Goal: Information Seeking & Learning: Understand process/instructions

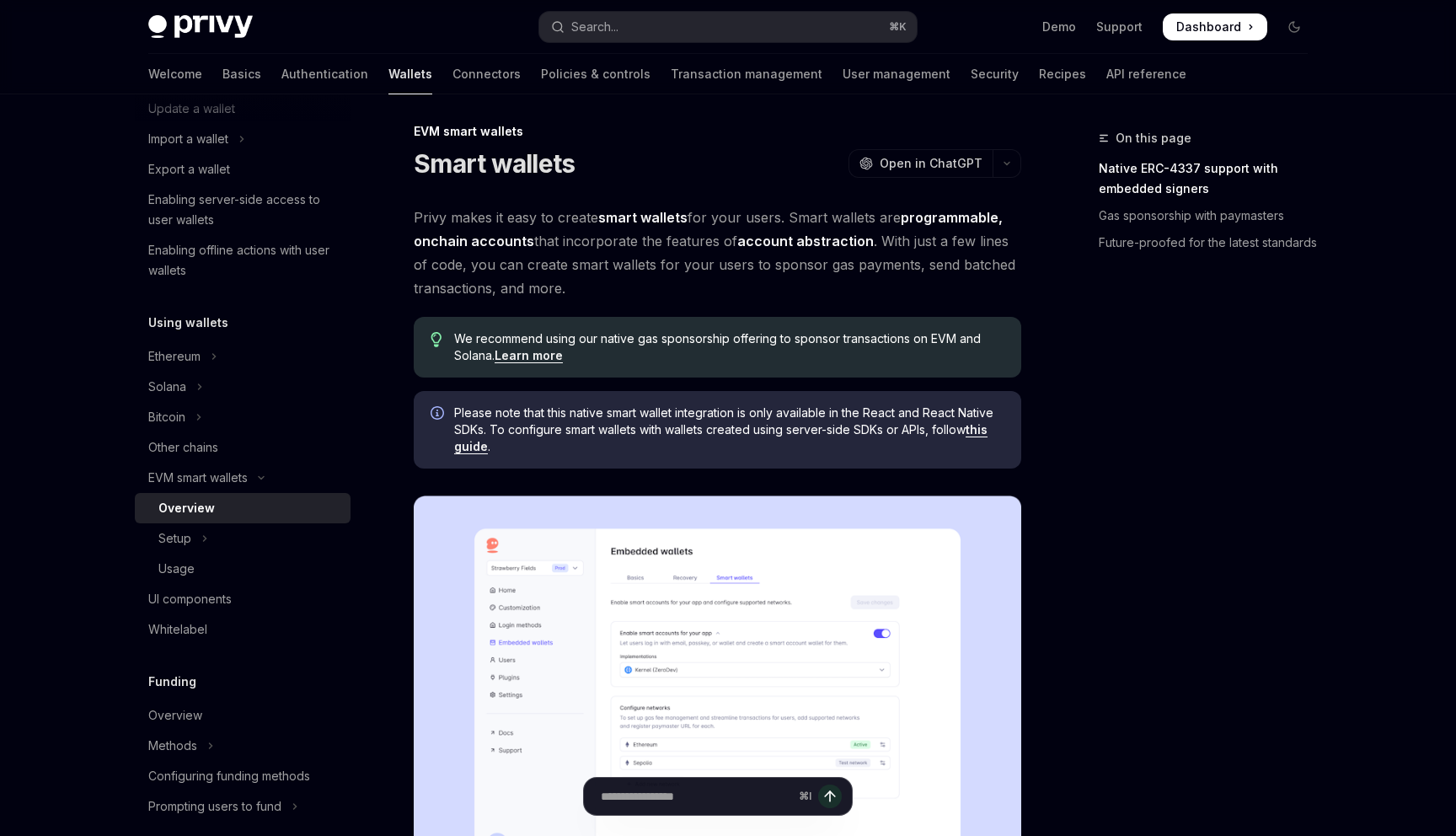
scroll to position [243, 0]
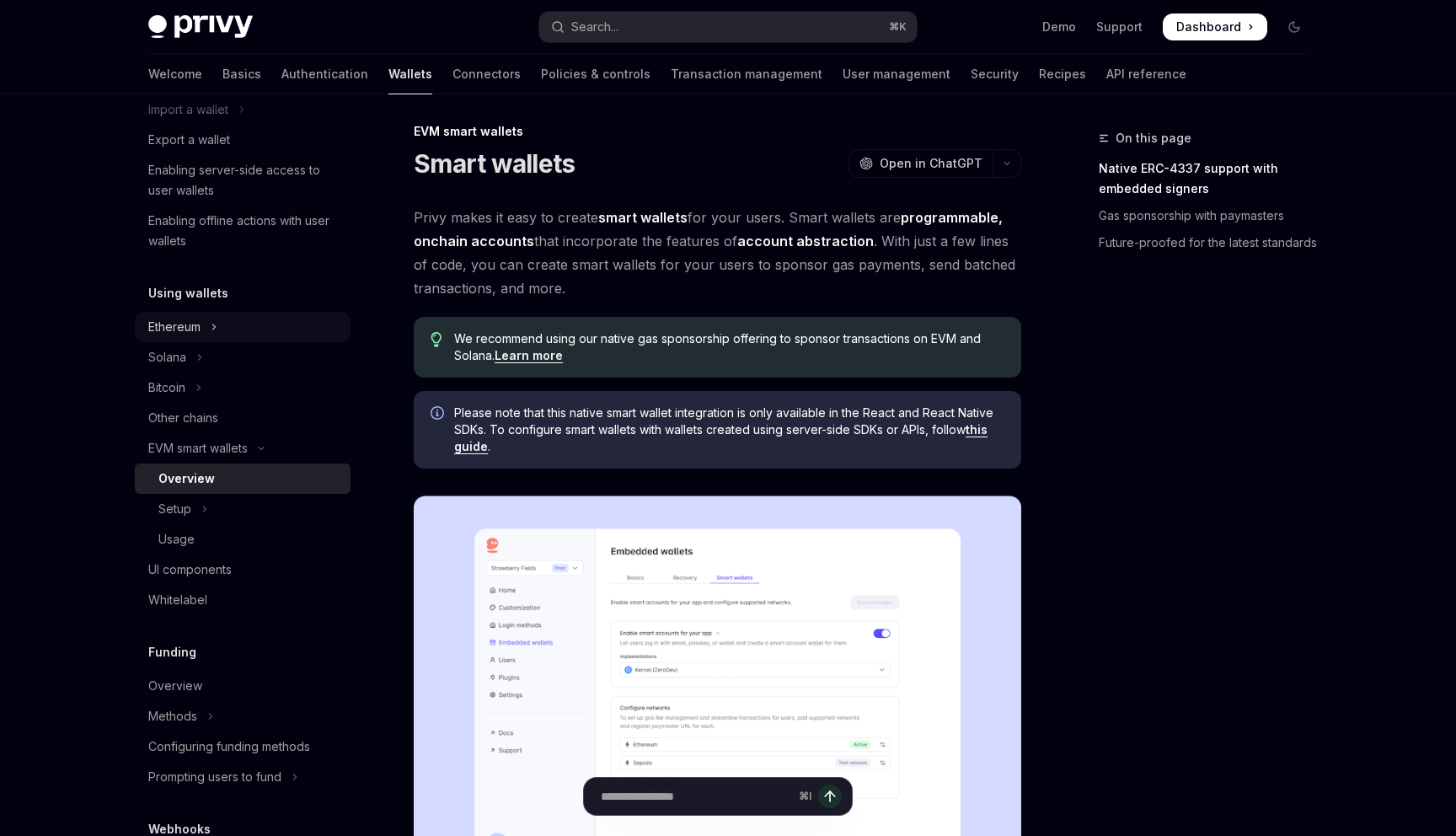
click at [183, 321] on div "Ethereum" at bounding box center [175, 327] width 53 height 20
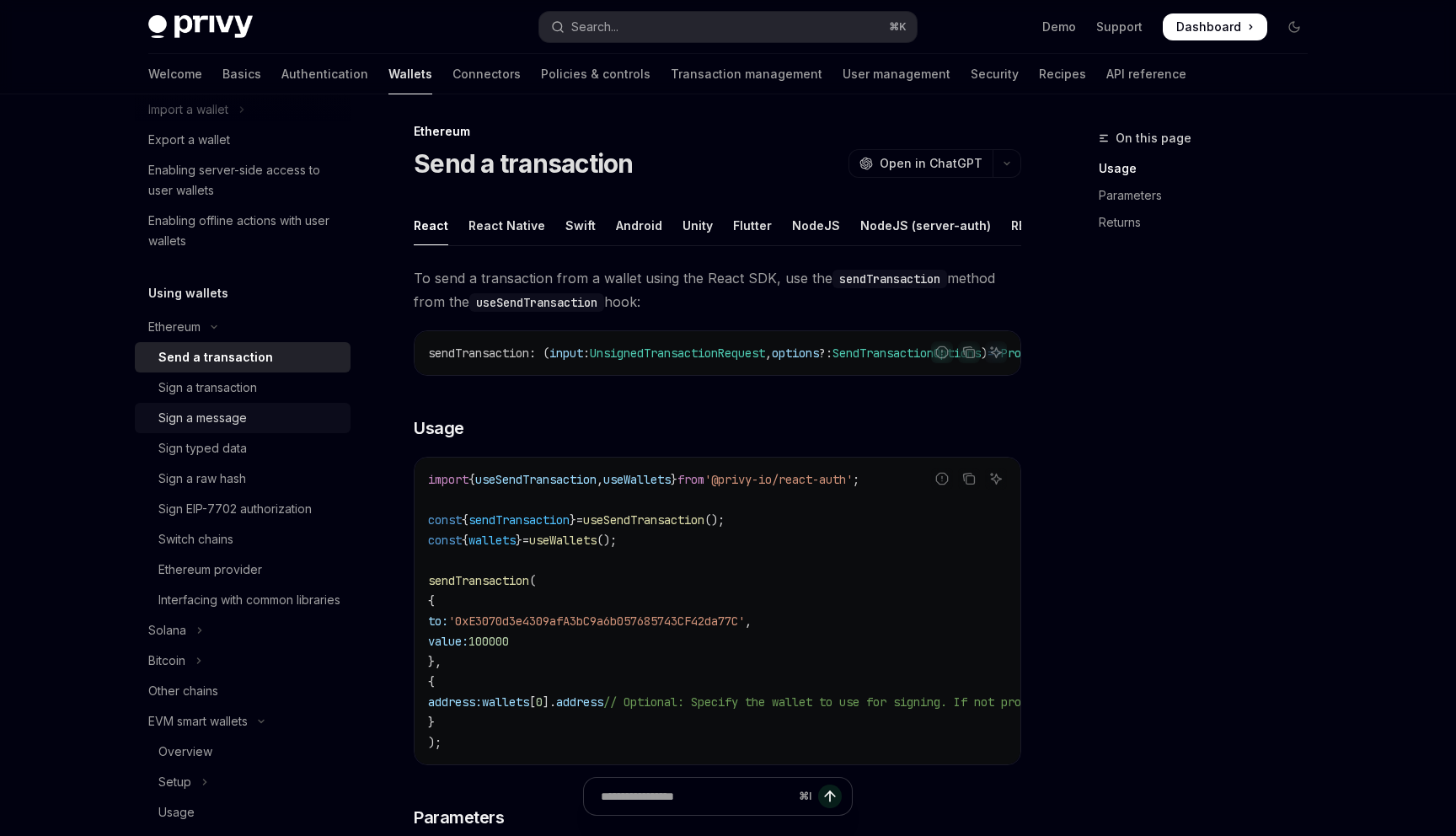
click at [194, 419] on div "Sign a message" at bounding box center [203, 418] width 89 height 20
type textarea "*"
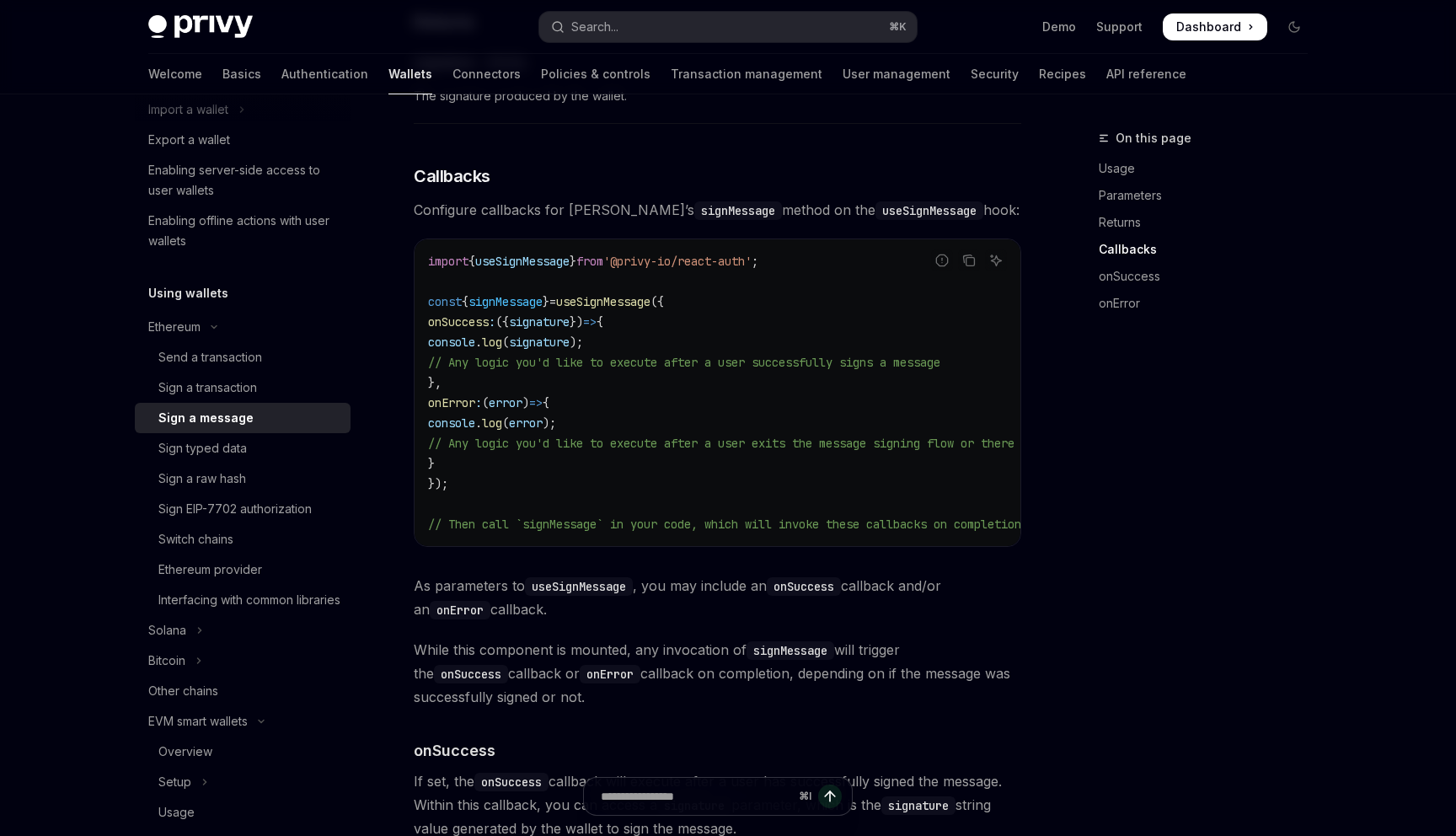
scroll to position [1031, 0]
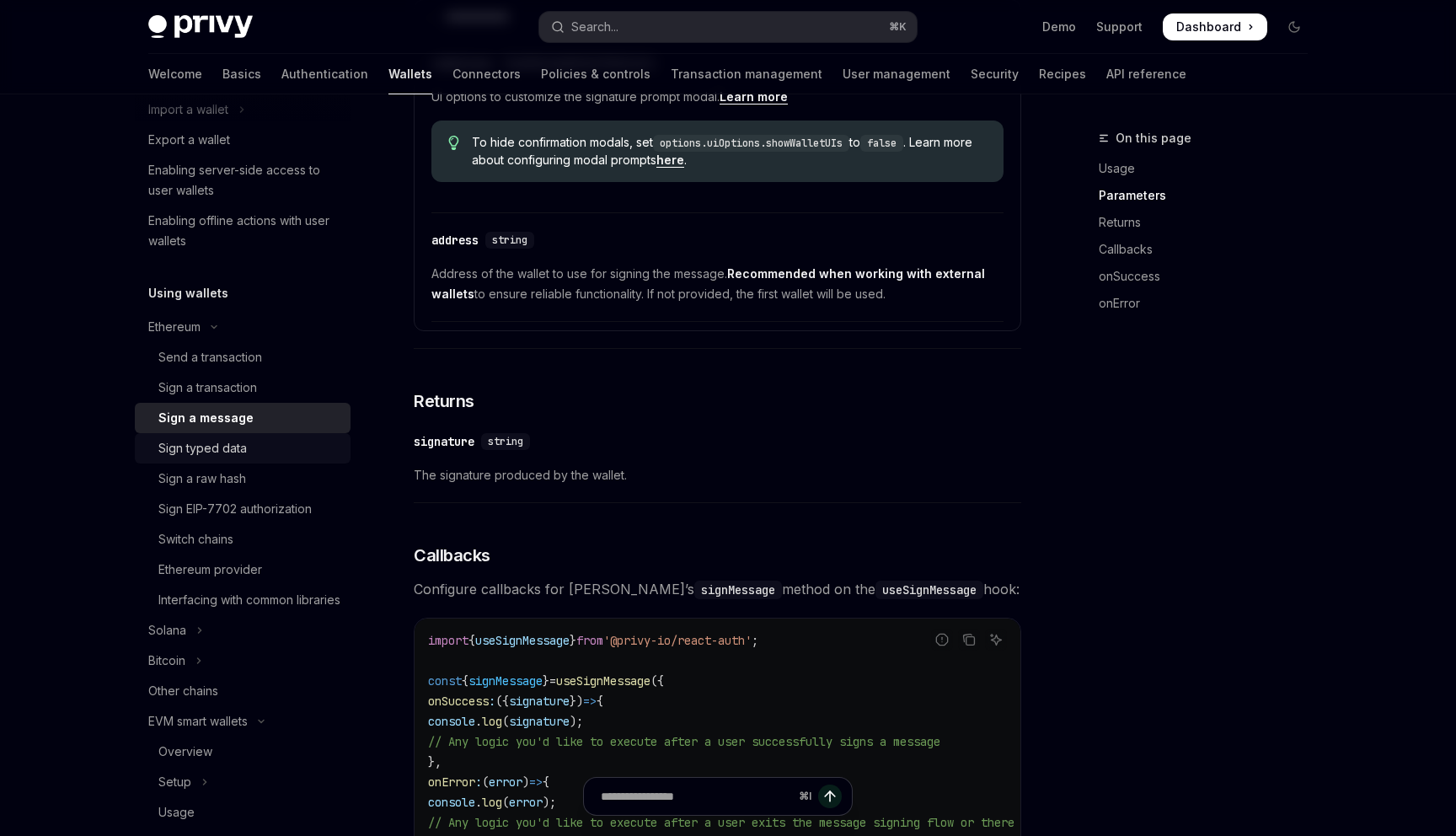
click at [237, 444] on div "Sign typed data" at bounding box center [203, 448] width 89 height 20
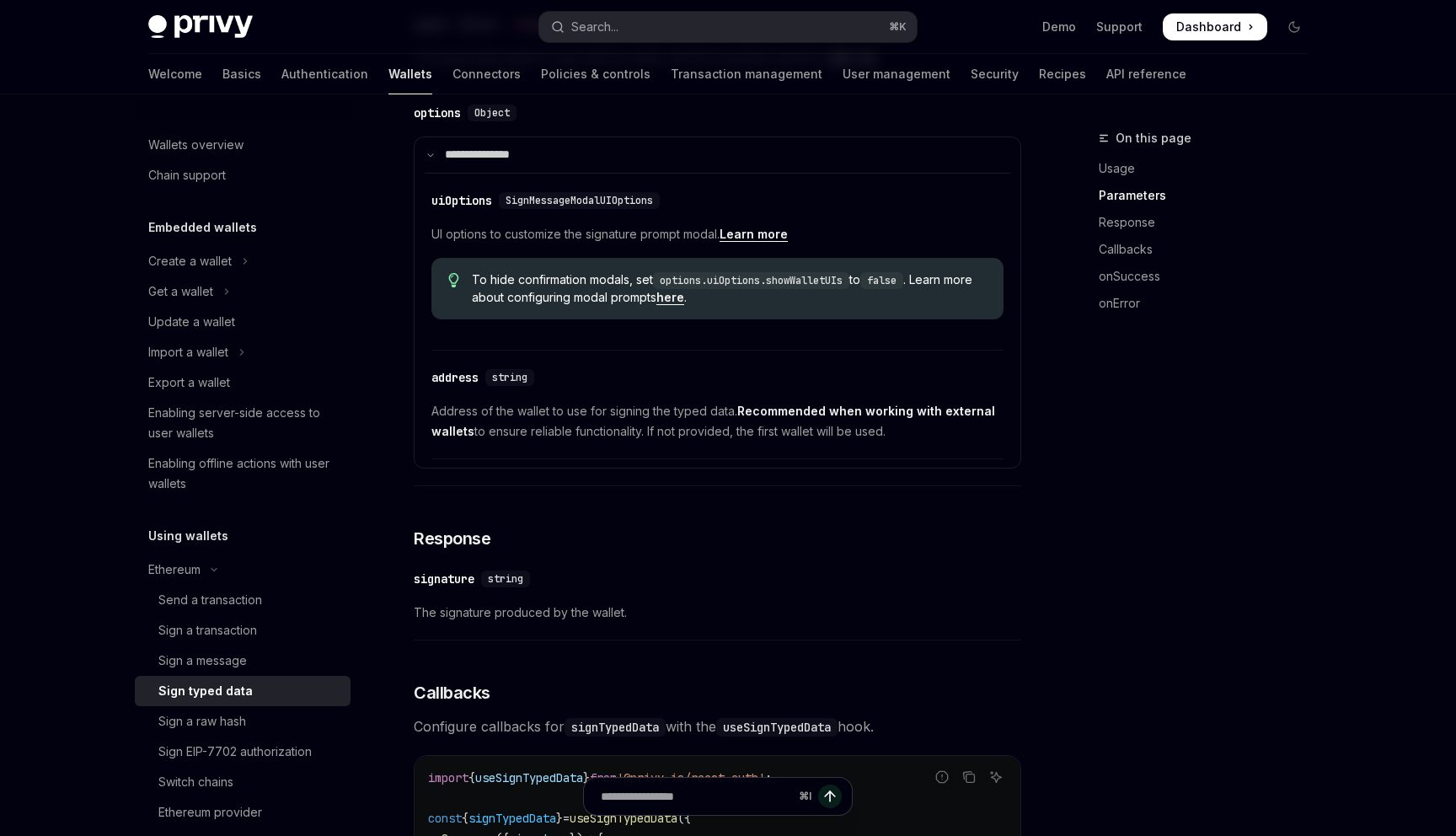
scroll to position [721, 0]
click at [416, 206] on icon "Navigate to header" at bounding box center [414, 200] width 12 height 10
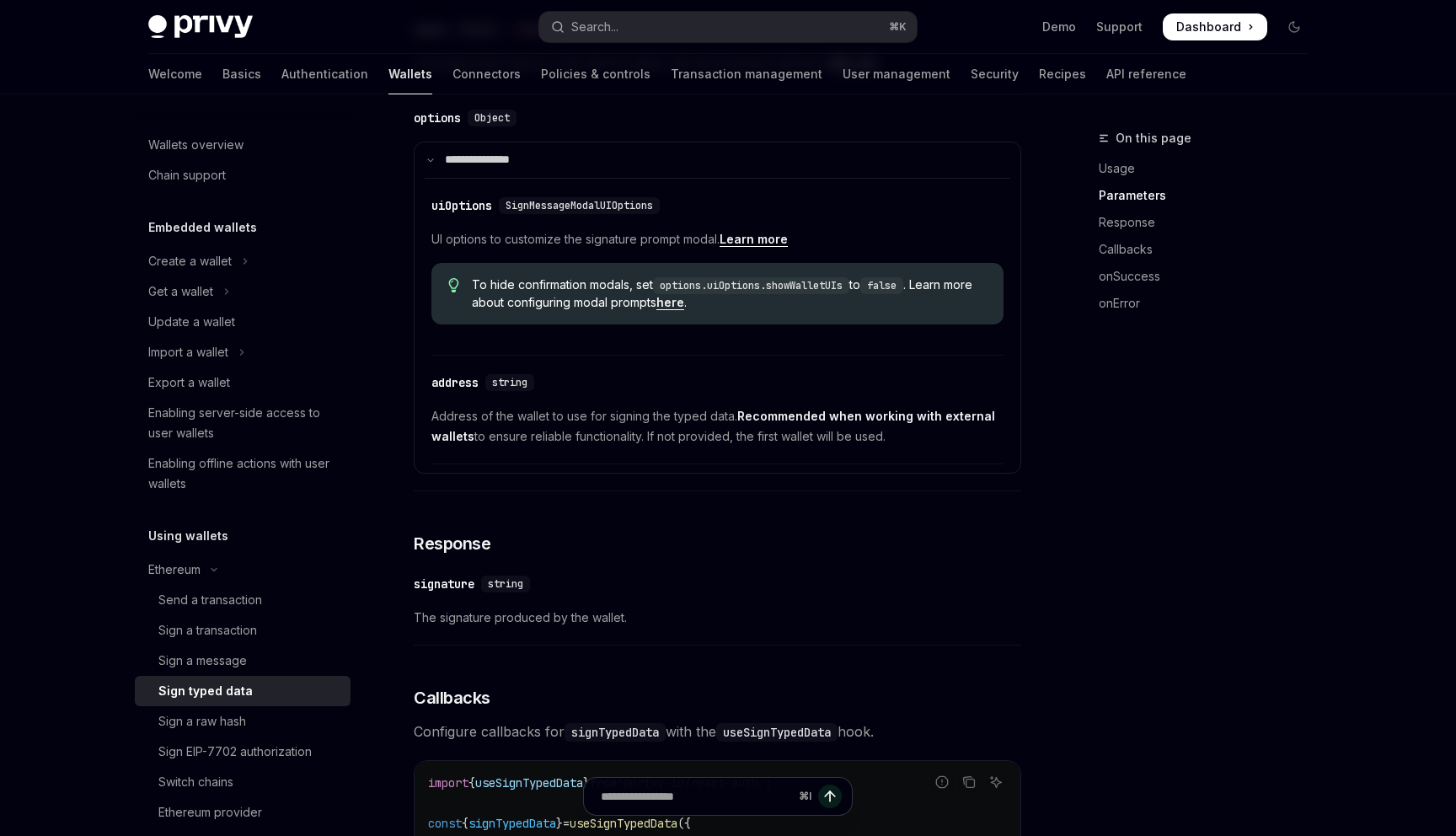
scroll to position [710, 0]
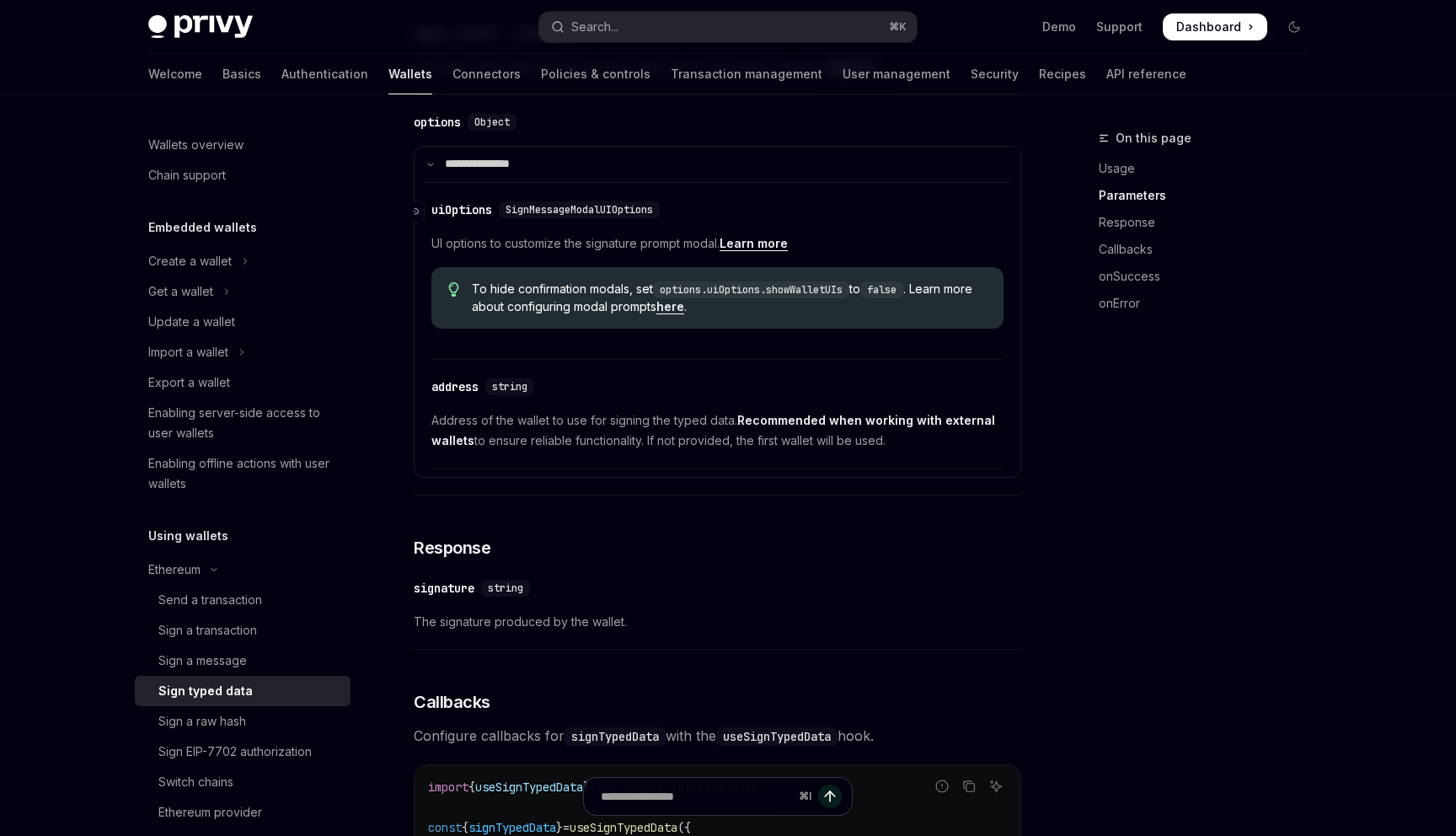
click at [465, 218] on div "uiOptions" at bounding box center [462, 209] width 61 height 17
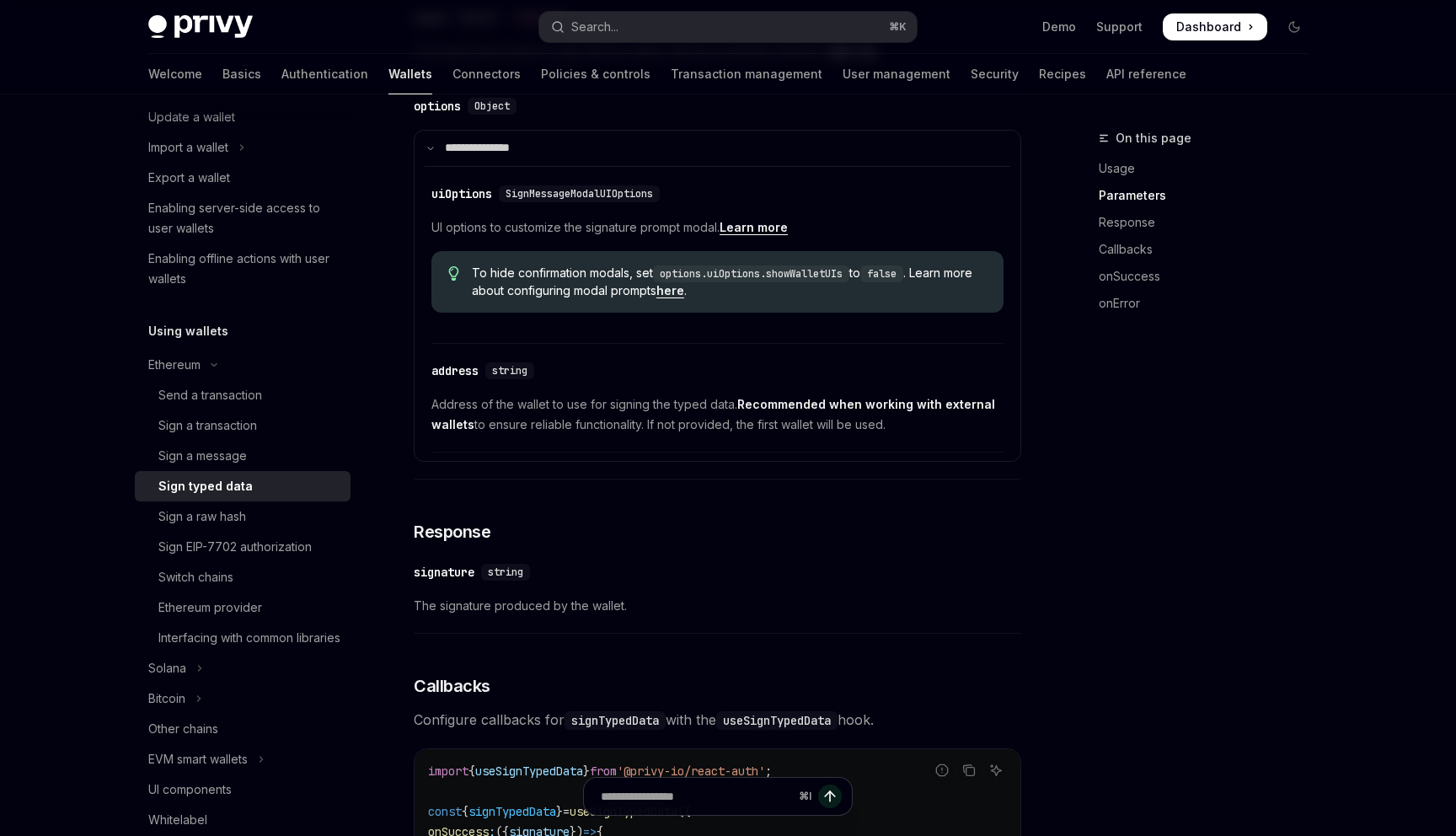
scroll to position [544, 0]
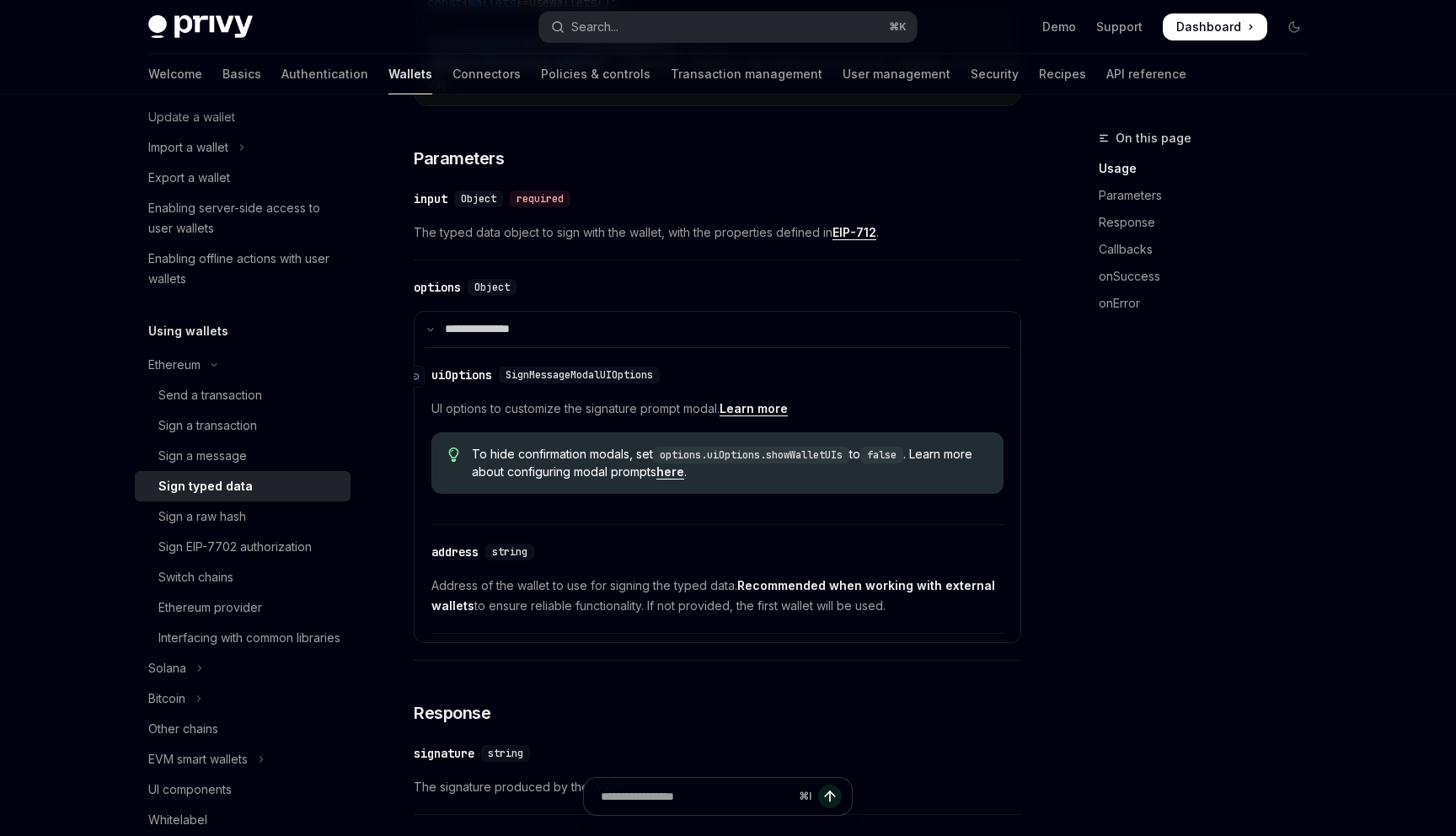
click at [567, 382] on span "SignMessageModalUIOptions" at bounding box center [579, 375] width 148 height 14
click at [473, 384] on div "uiOptions" at bounding box center [462, 375] width 61 height 17
click at [700, 494] on div "To hide confirmation modals, set options.uiOptions.showWalletUIs to false . Lea…" at bounding box center [718, 464] width 572 height 62
click at [685, 480] on link "here" at bounding box center [670, 472] width 28 height 15
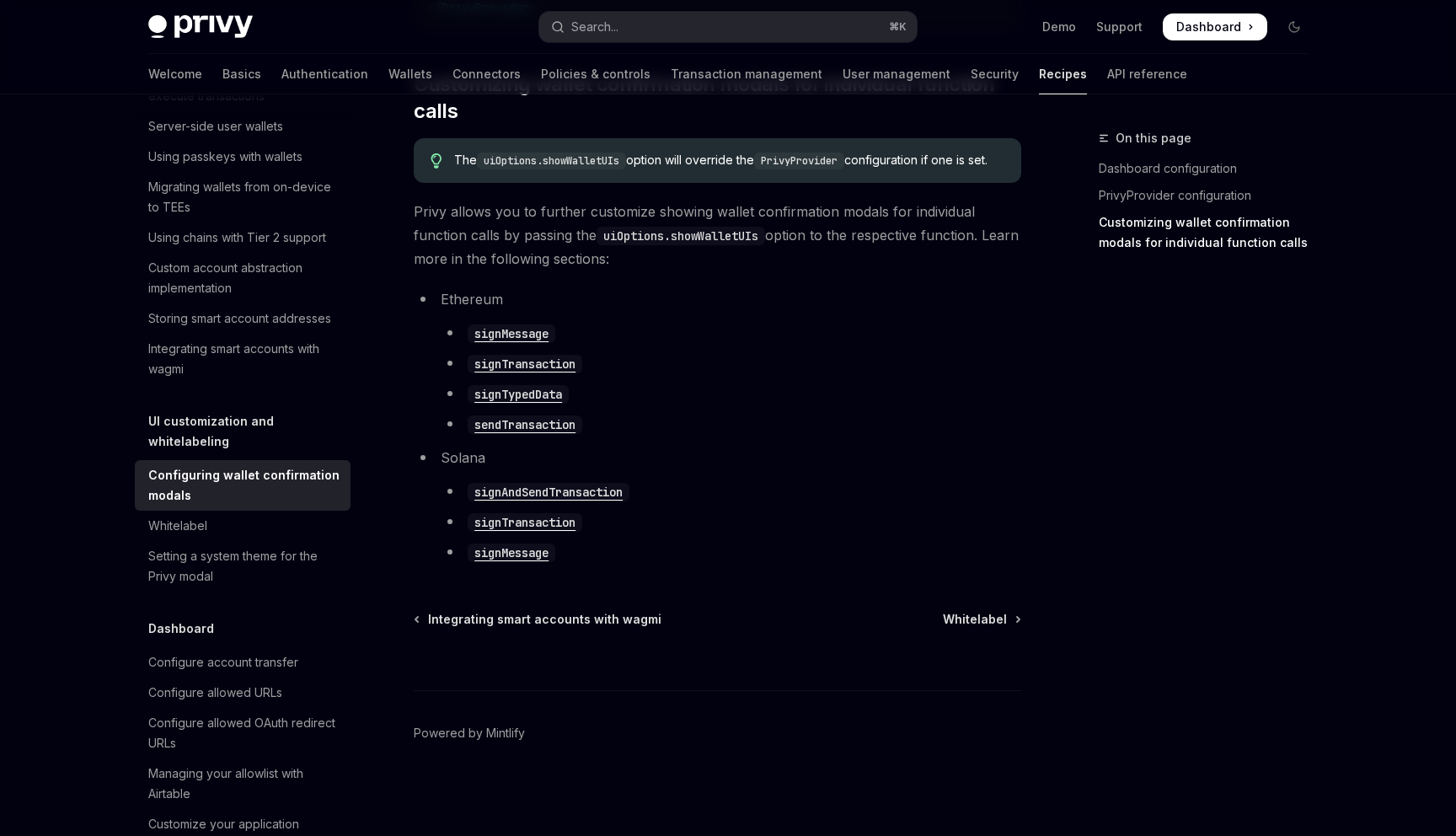
scroll to position [934, 0]
click at [511, 339] on code "signMessage" at bounding box center [512, 333] width 88 height 18
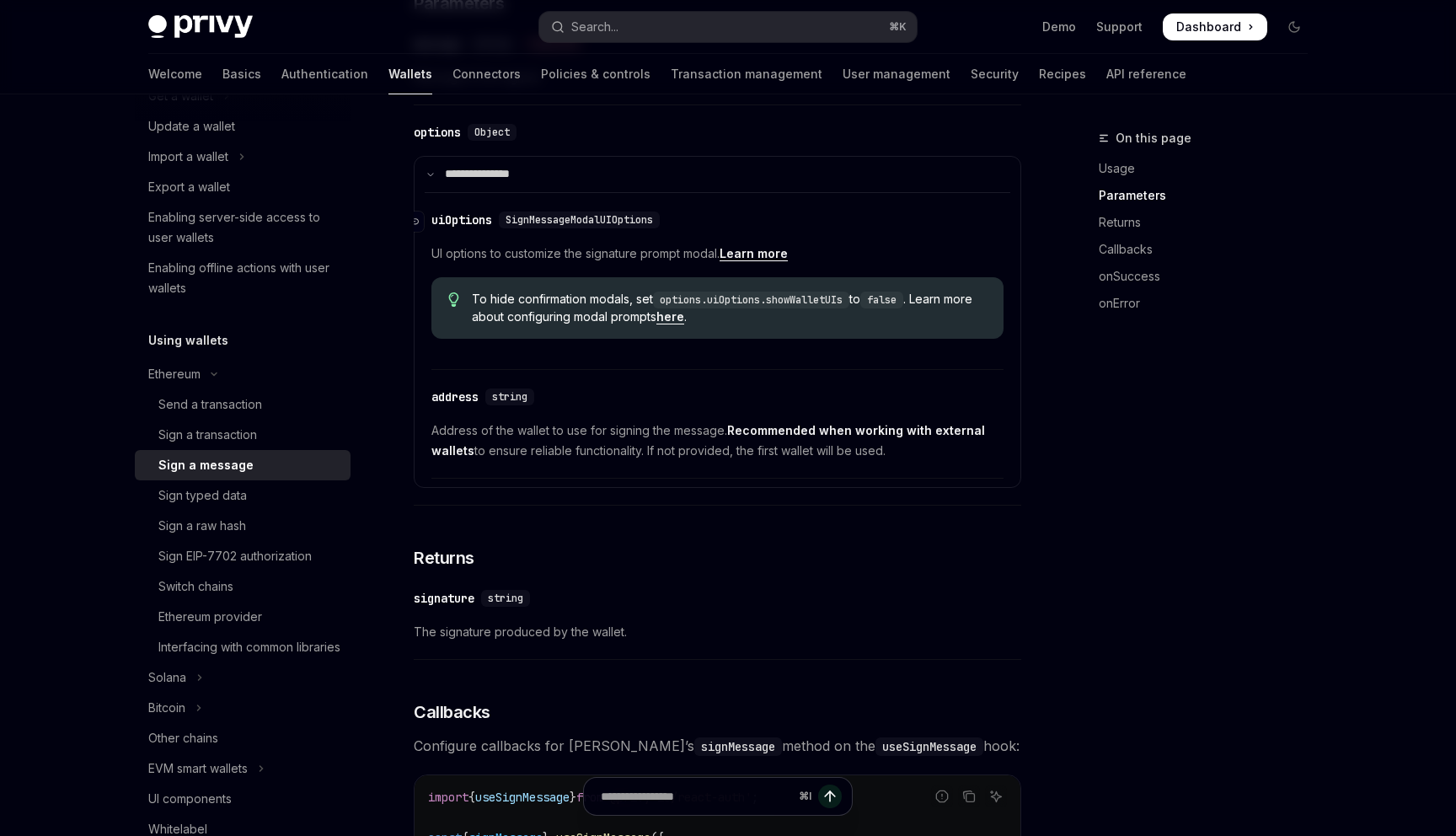
scroll to position [878, 0]
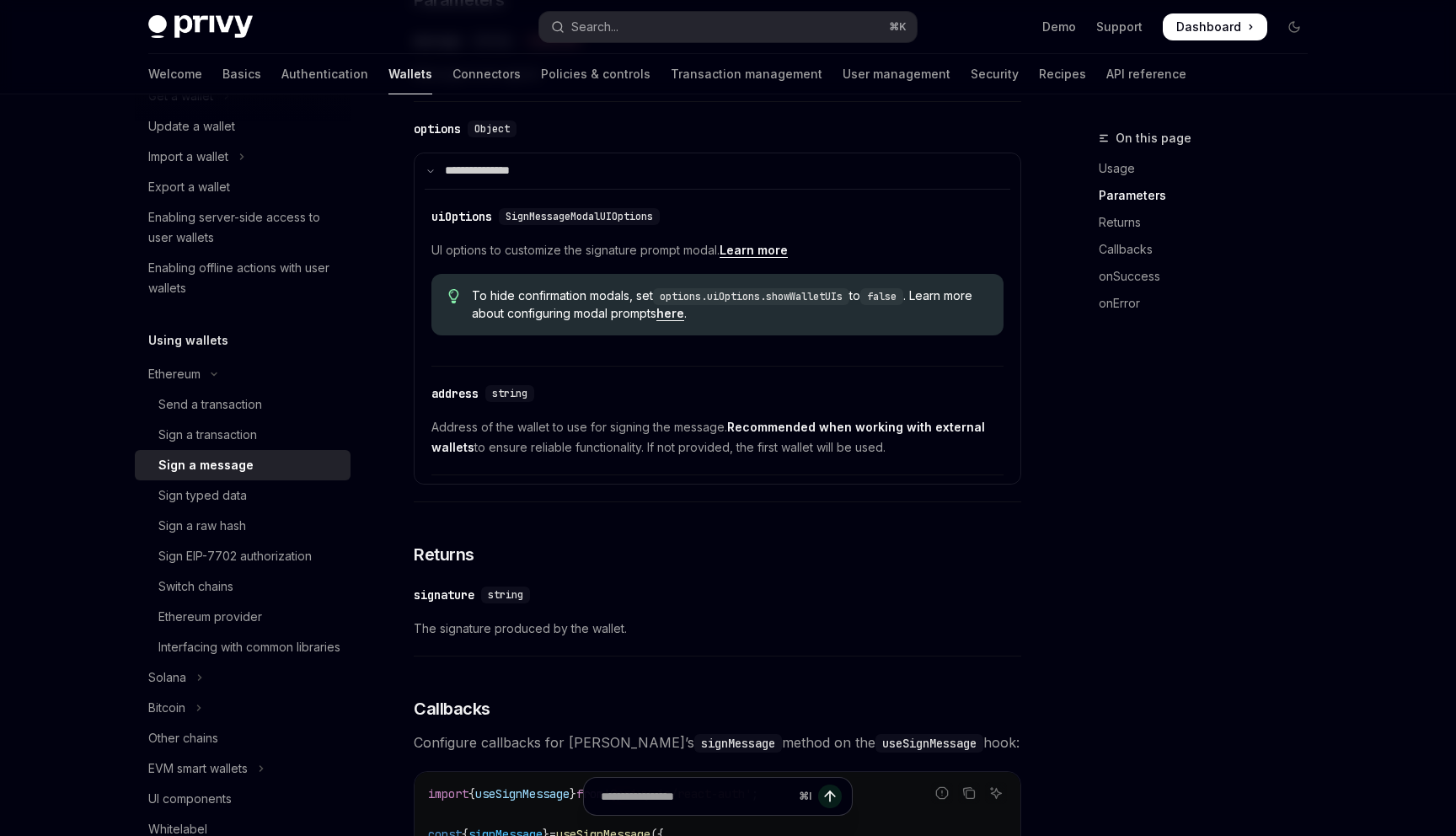
click at [760, 258] on link "Learn more" at bounding box center [753, 250] width 68 height 15
type textarea "*"
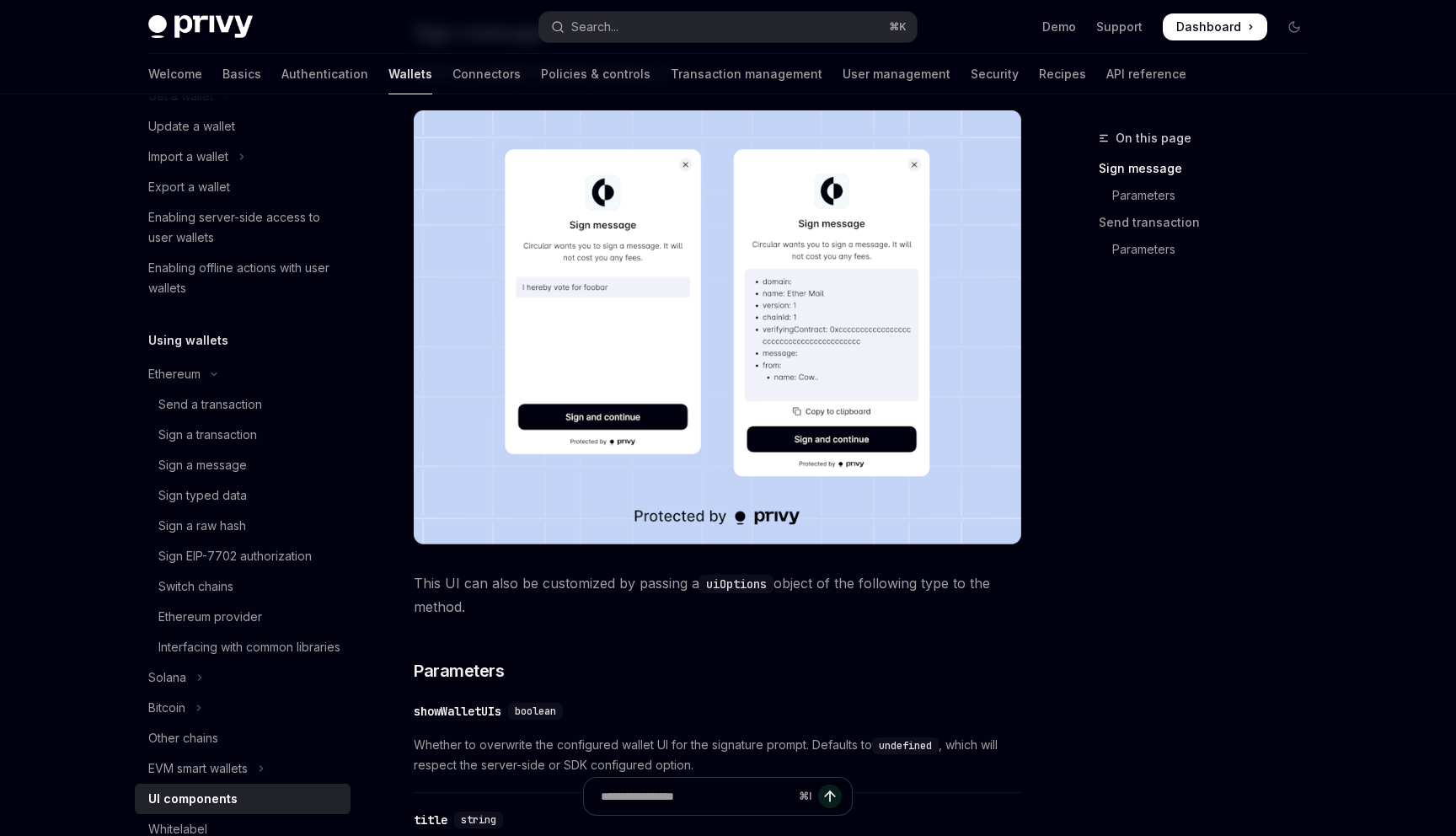
scroll to position [377, 0]
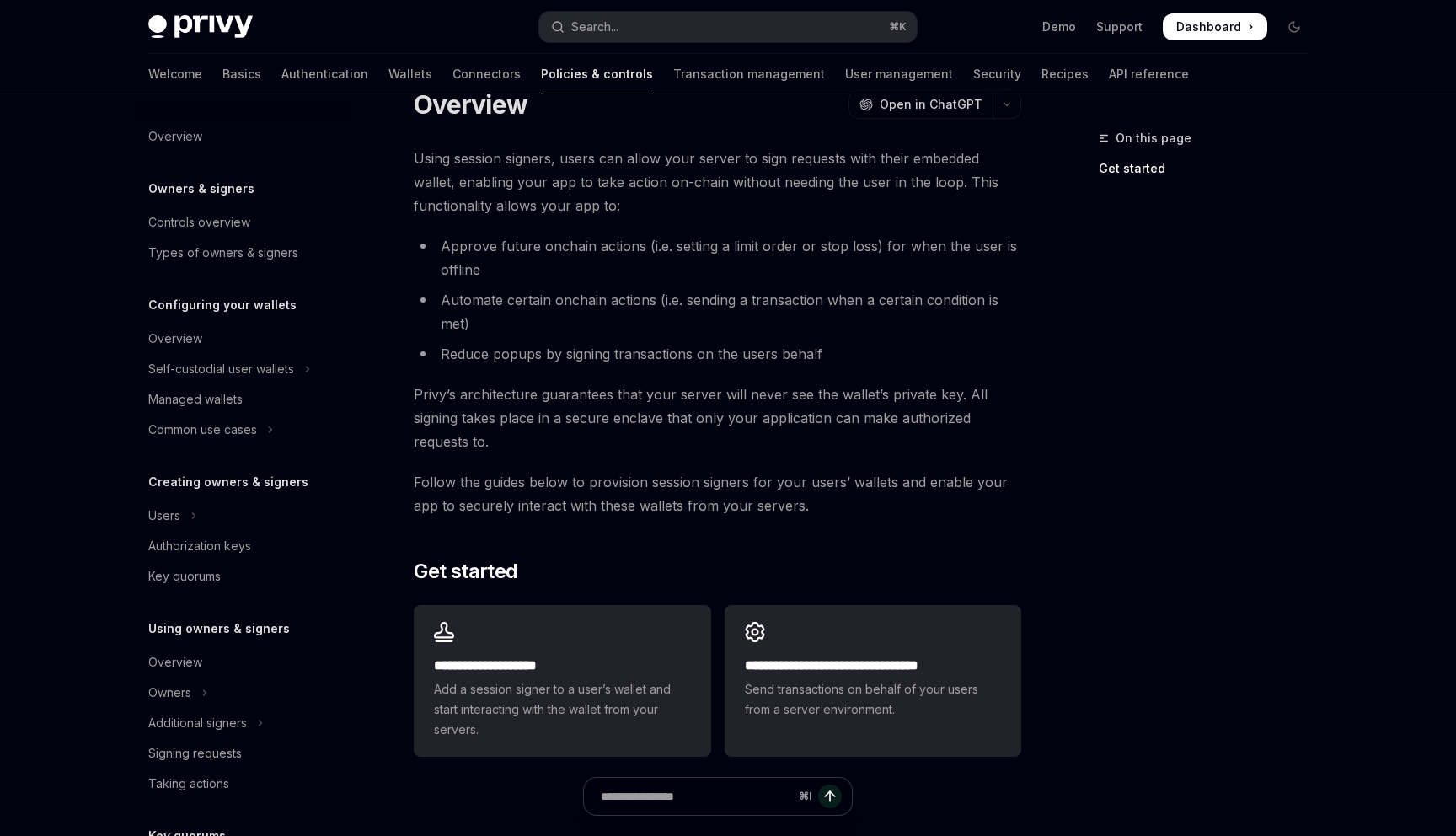
scroll to position [42, 0]
